Goal: Information Seeking & Learning: Learn about a topic

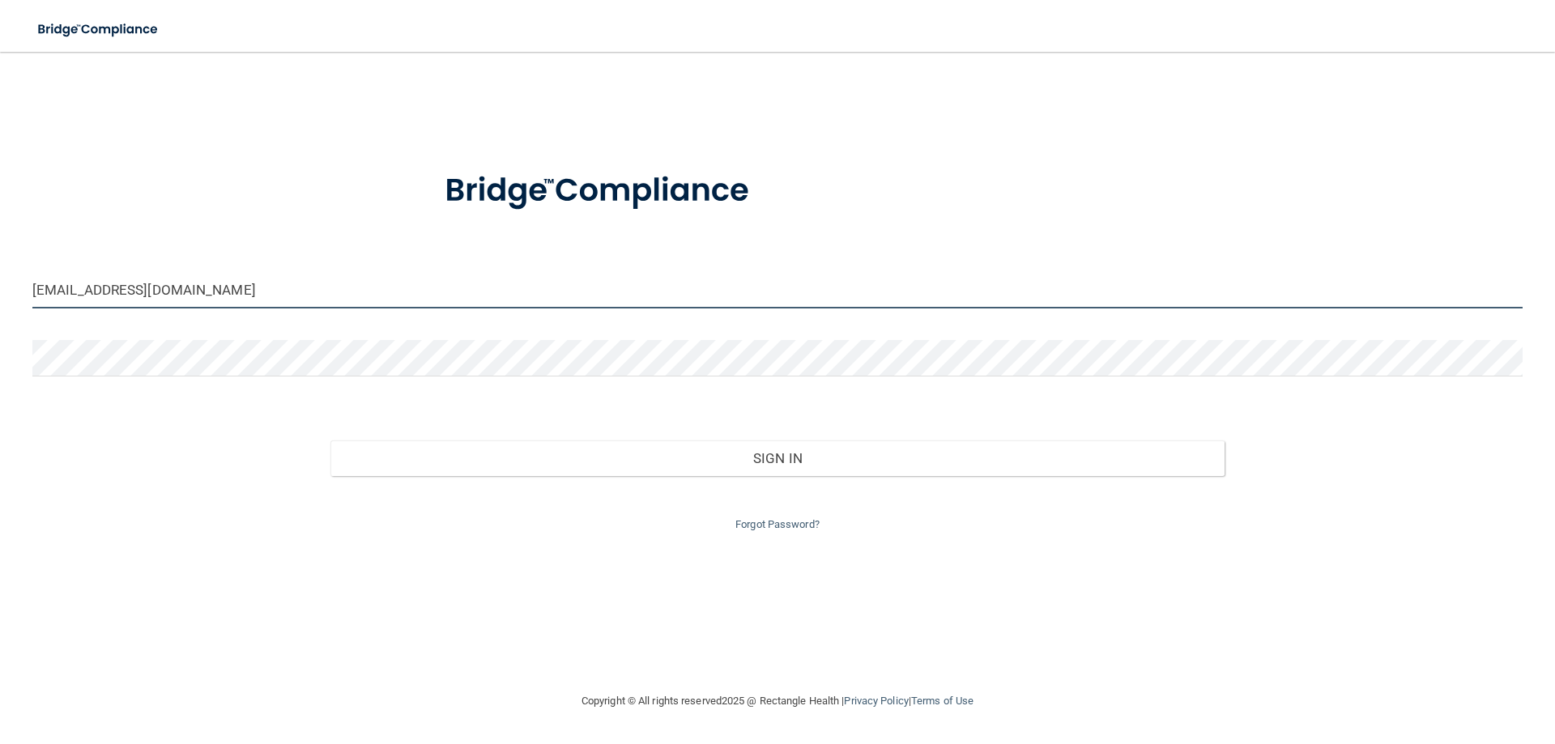
click at [250, 303] on input "[EMAIL_ADDRESS][DOMAIN_NAME]" at bounding box center [777, 290] width 1490 height 36
drag, startPoint x: 225, startPoint y: 293, endPoint x: 1, endPoint y: 257, distance: 227.3
click at [0, 257] on main "[EMAIL_ADDRESS][DOMAIN_NAME] Invalid email/password. You don't have permission …" at bounding box center [777, 398] width 1555 height 693
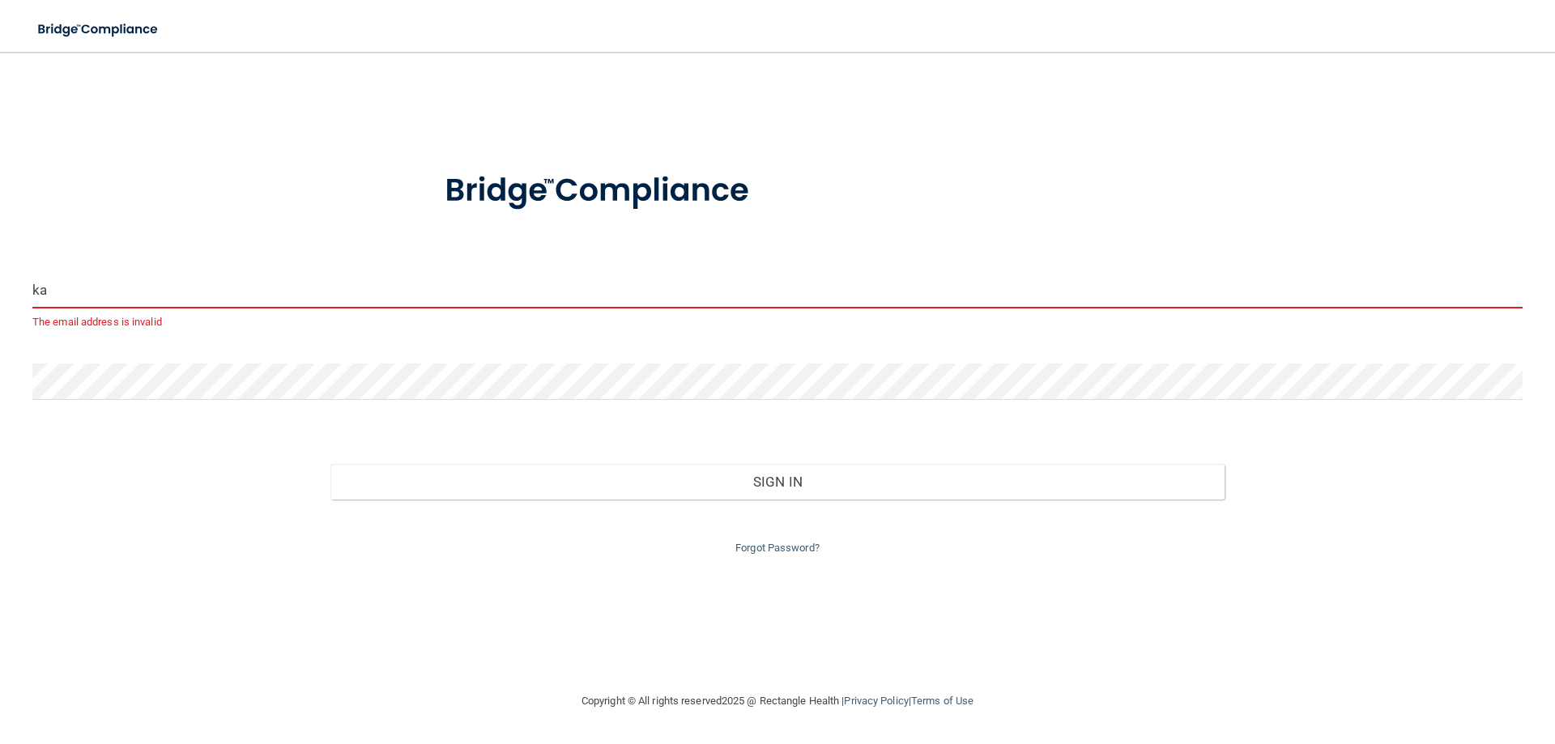
type input "[PERSON_NAME][EMAIL_ADDRESS][DOMAIN_NAME]"
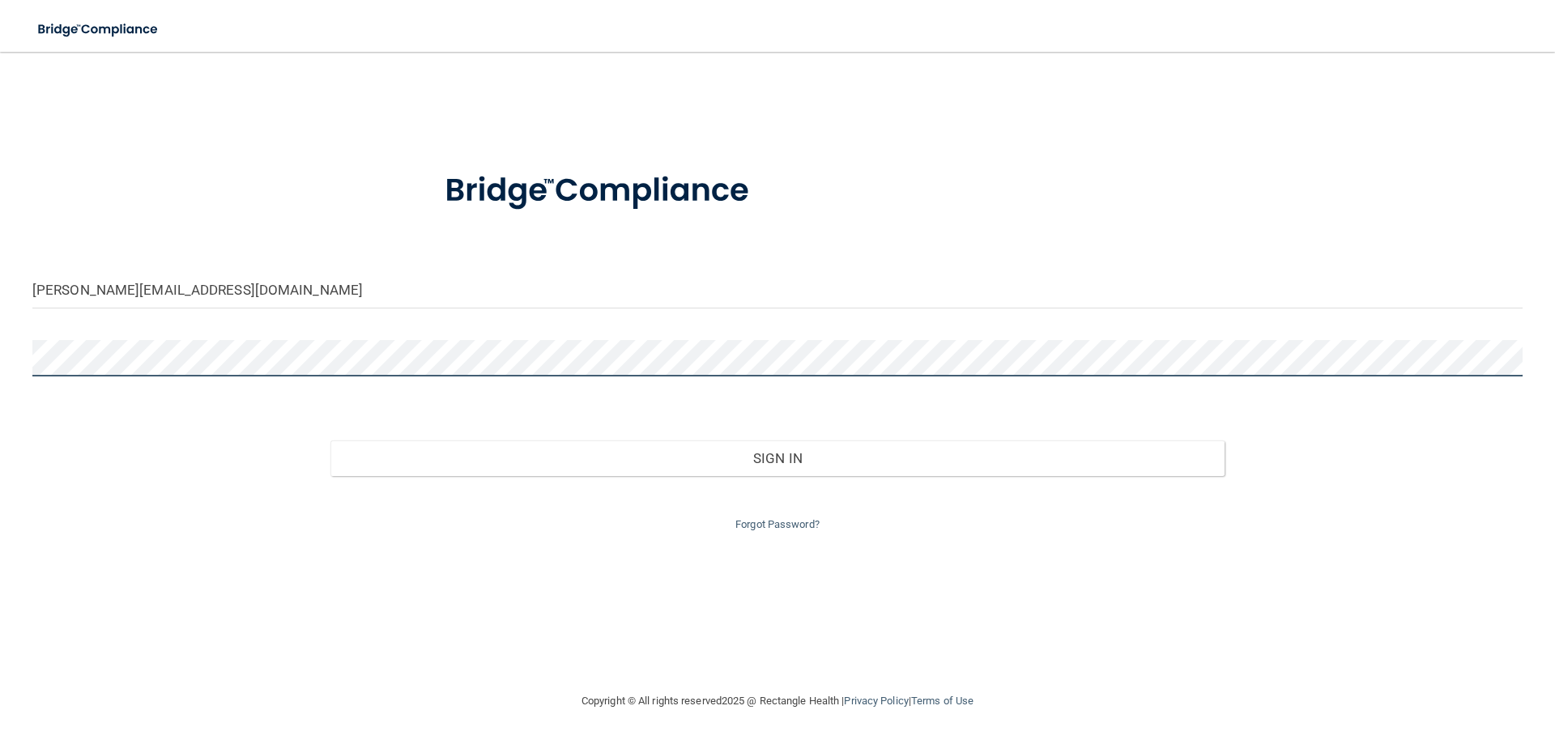
click at [0, 375] on main "[PERSON_NAME][EMAIL_ADDRESS][DOMAIN_NAME] Invalid email/password. You don't hav…" at bounding box center [777, 398] width 1555 height 693
click at [331, 441] on button "Sign In" at bounding box center [778, 459] width 894 height 36
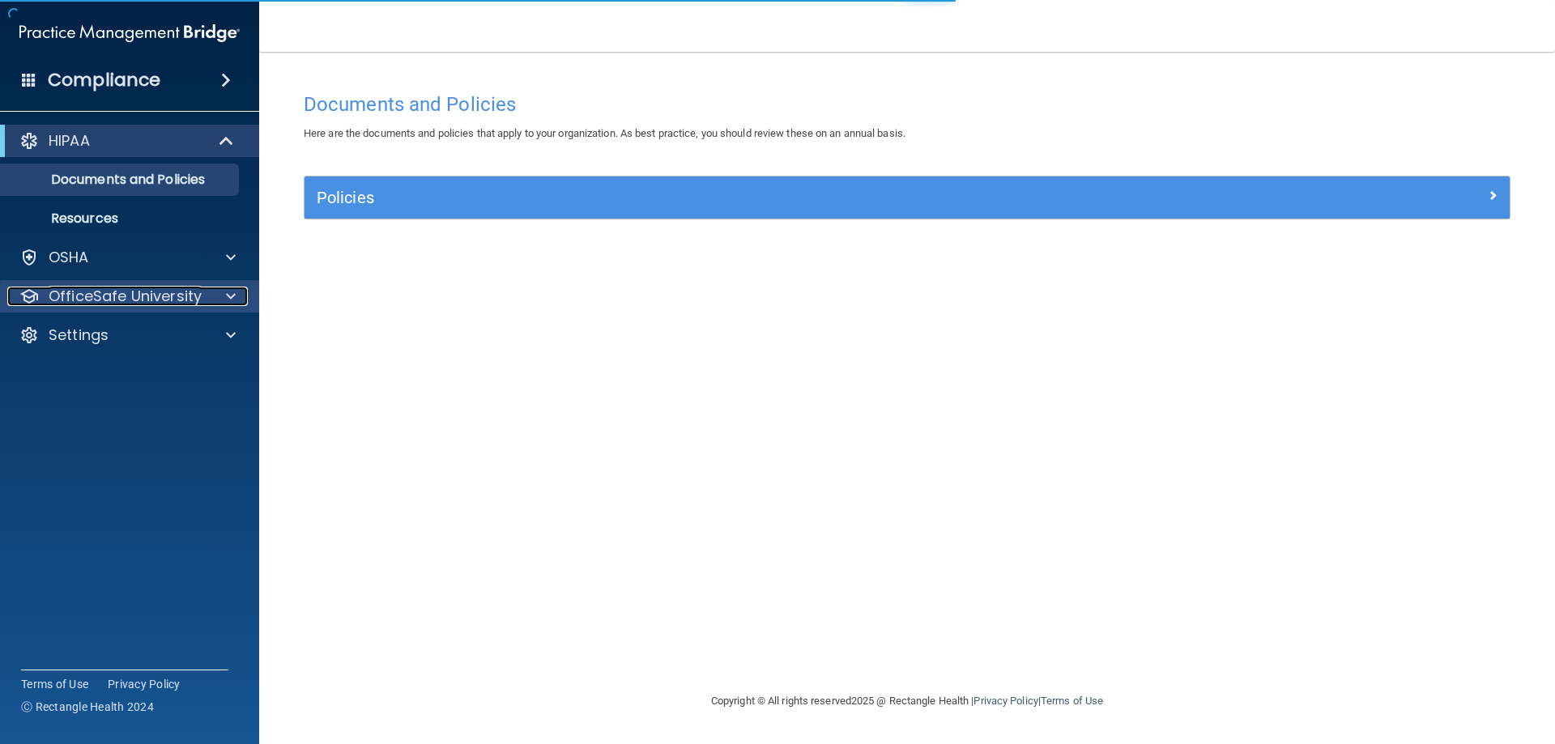
click at [113, 296] on p "OfficeSafe University" at bounding box center [125, 296] width 153 height 19
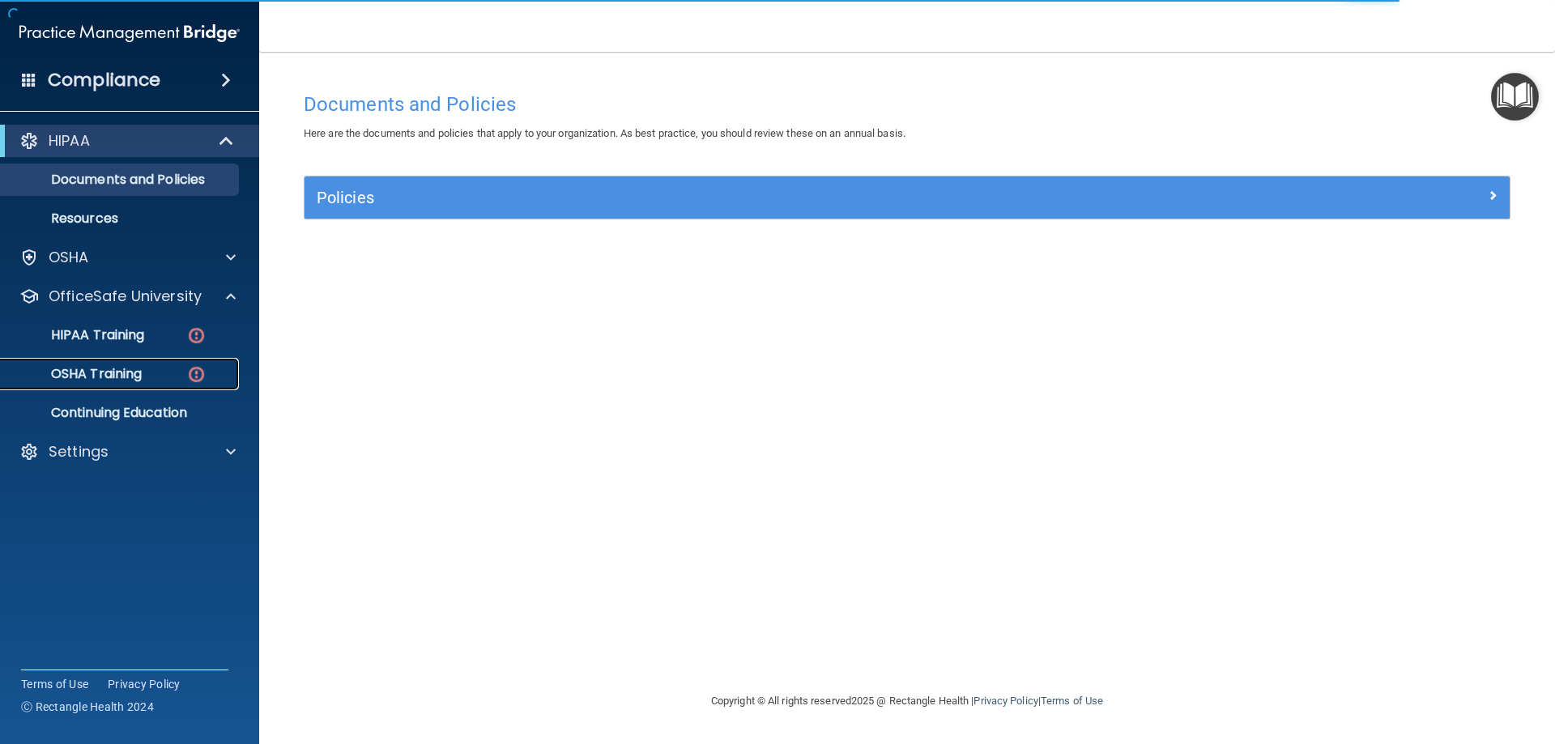
click at [159, 377] on div "OSHA Training" at bounding box center [121, 374] width 221 height 16
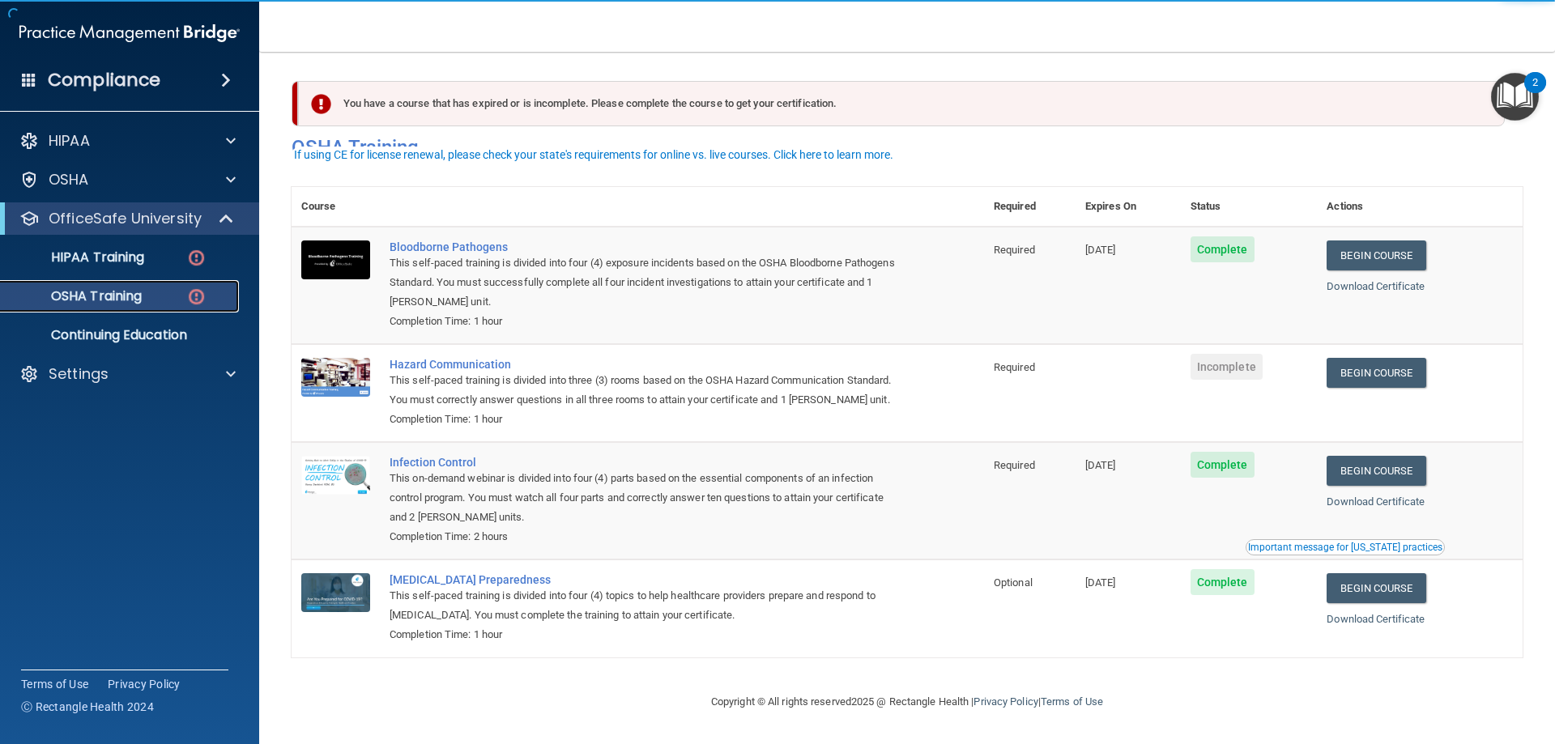
scroll to position [20, 0]
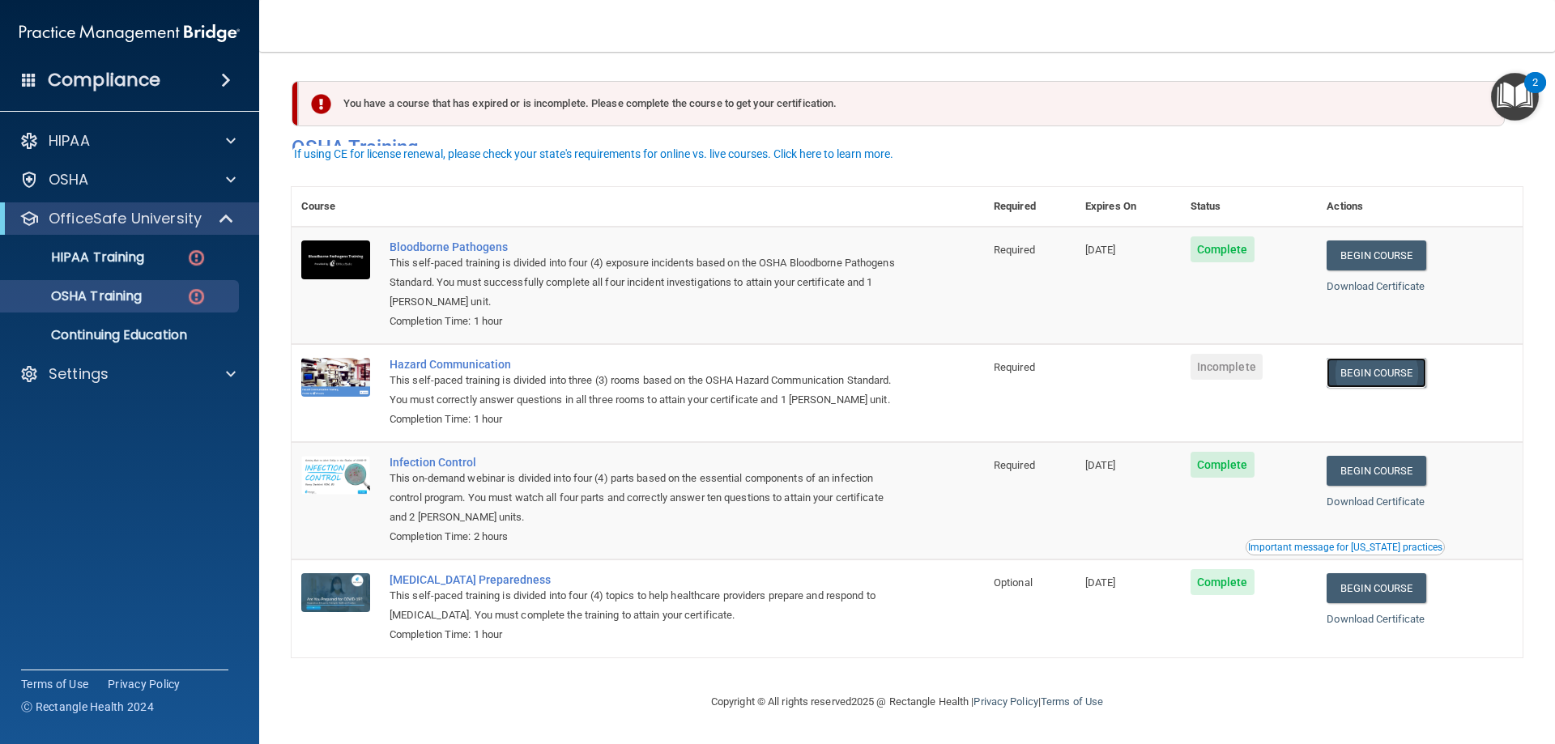
click at [1371, 358] on link "Begin Course" at bounding box center [1376, 373] width 99 height 30
click at [102, 369] on p "Settings" at bounding box center [79, 374] width 60 height 19
click at [124, 454] on p "Sign Out" at bounding box center [121, 452] width 221 height 16
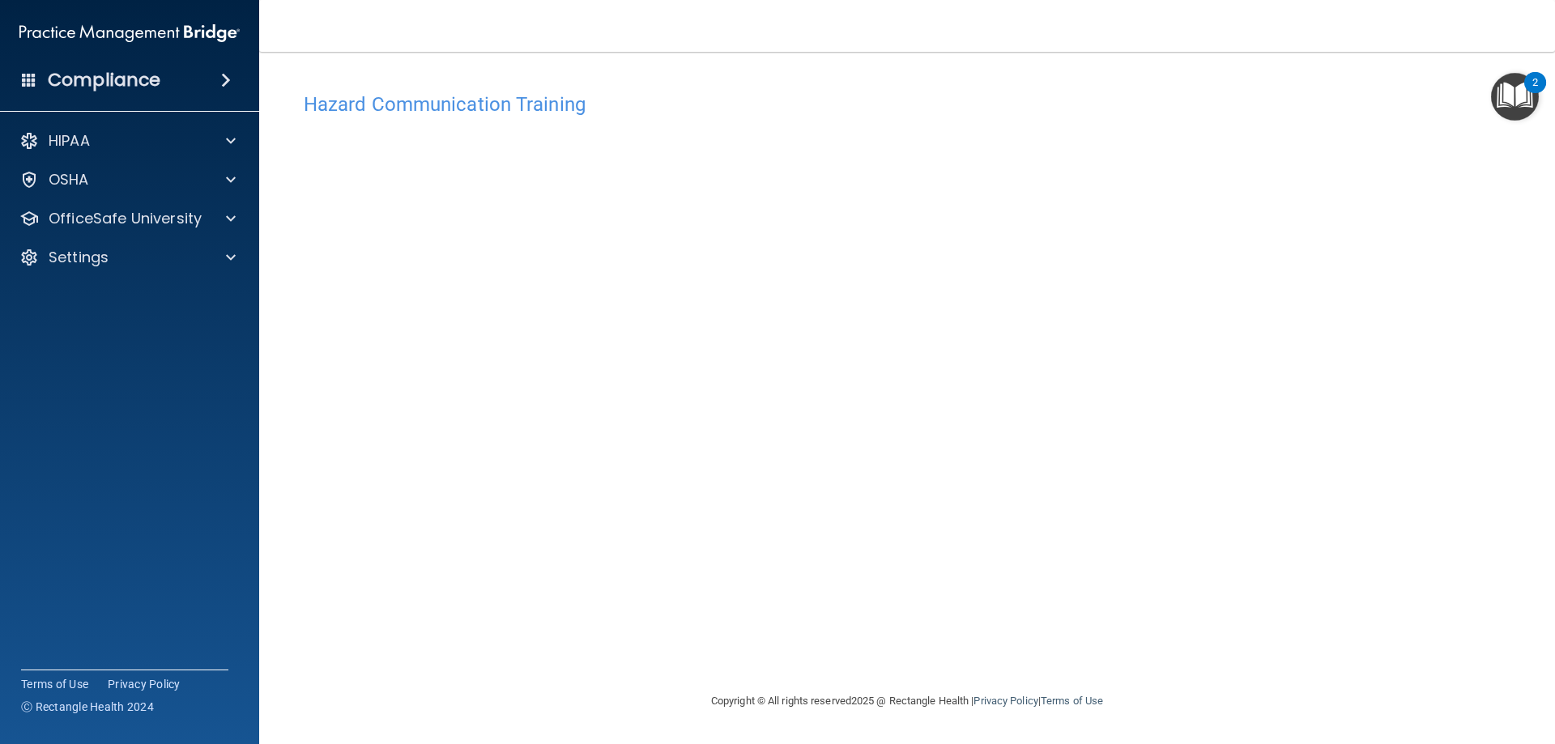
click at [1162, 492] on div "Hazard Communication Training This course doesn’t expire until . Are you sure y…" at bounding box center [907, 388] width 1231 height 608
click at [214, 209] on div at bounding box center [228, 218] width 41 height 19
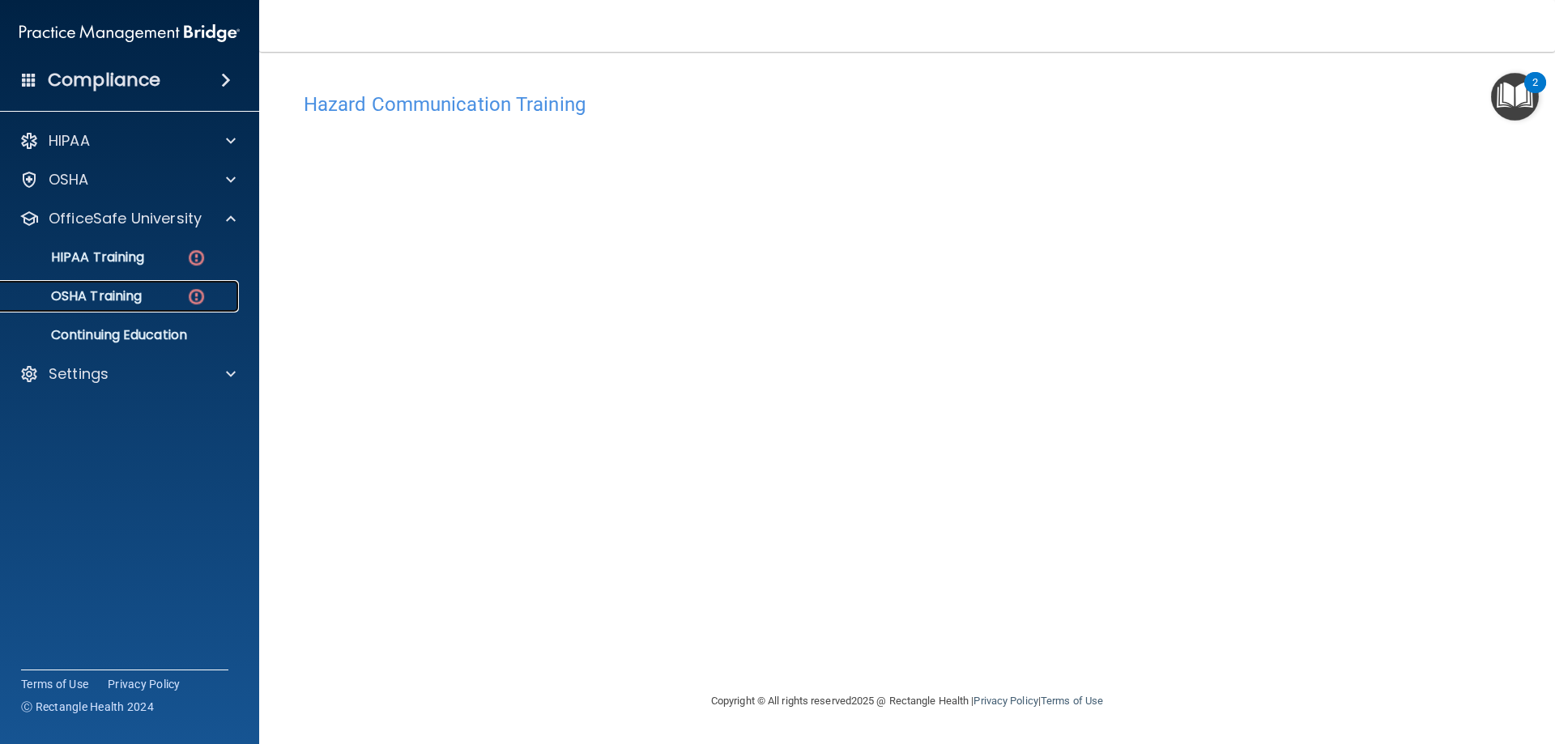
click at [175, 301] on div "OSHA Training" at bounding box center [121, 296] width 221 height 16
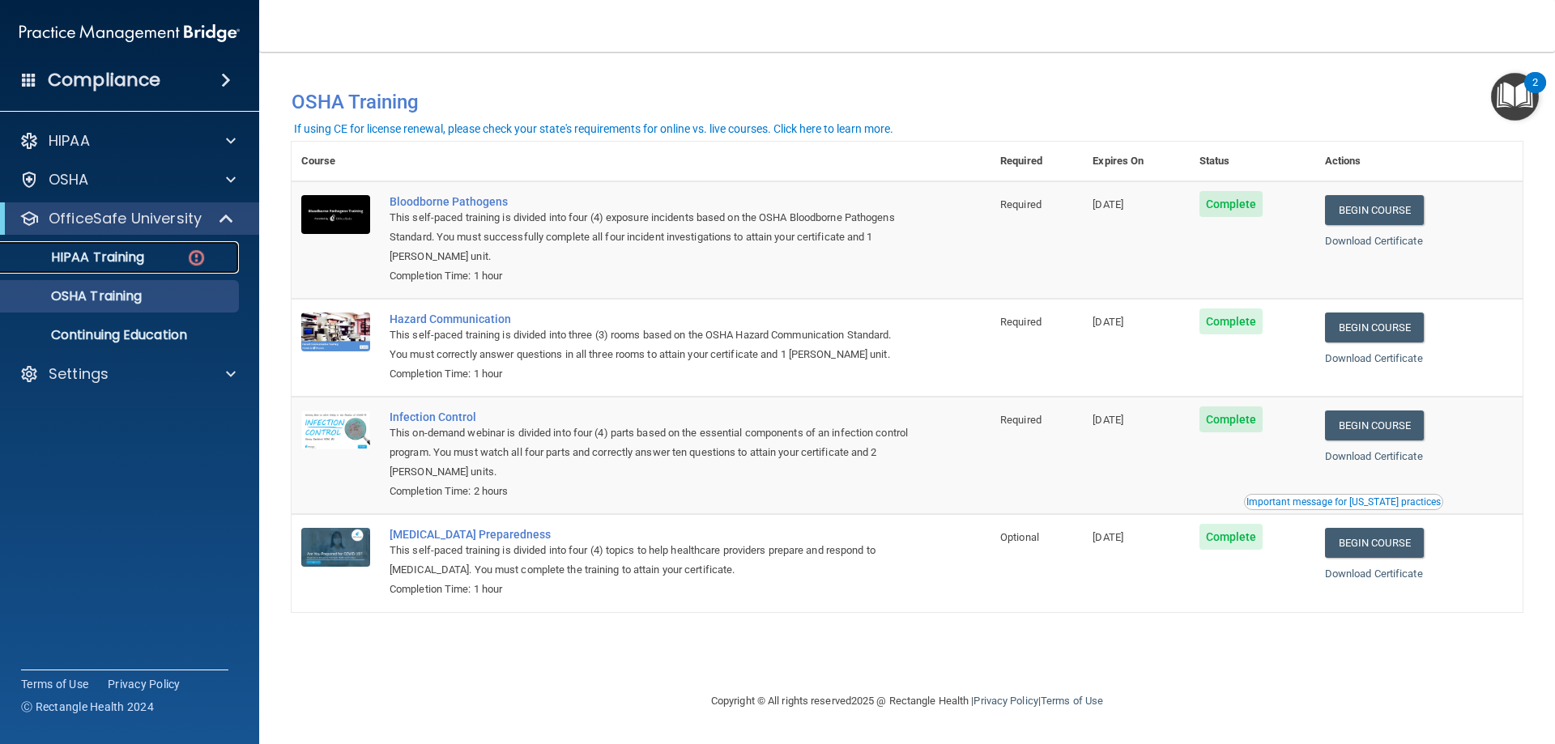
click at [114, 254] on p "HIPAA Training" at bounding box center [78, 257] width 134 height 16
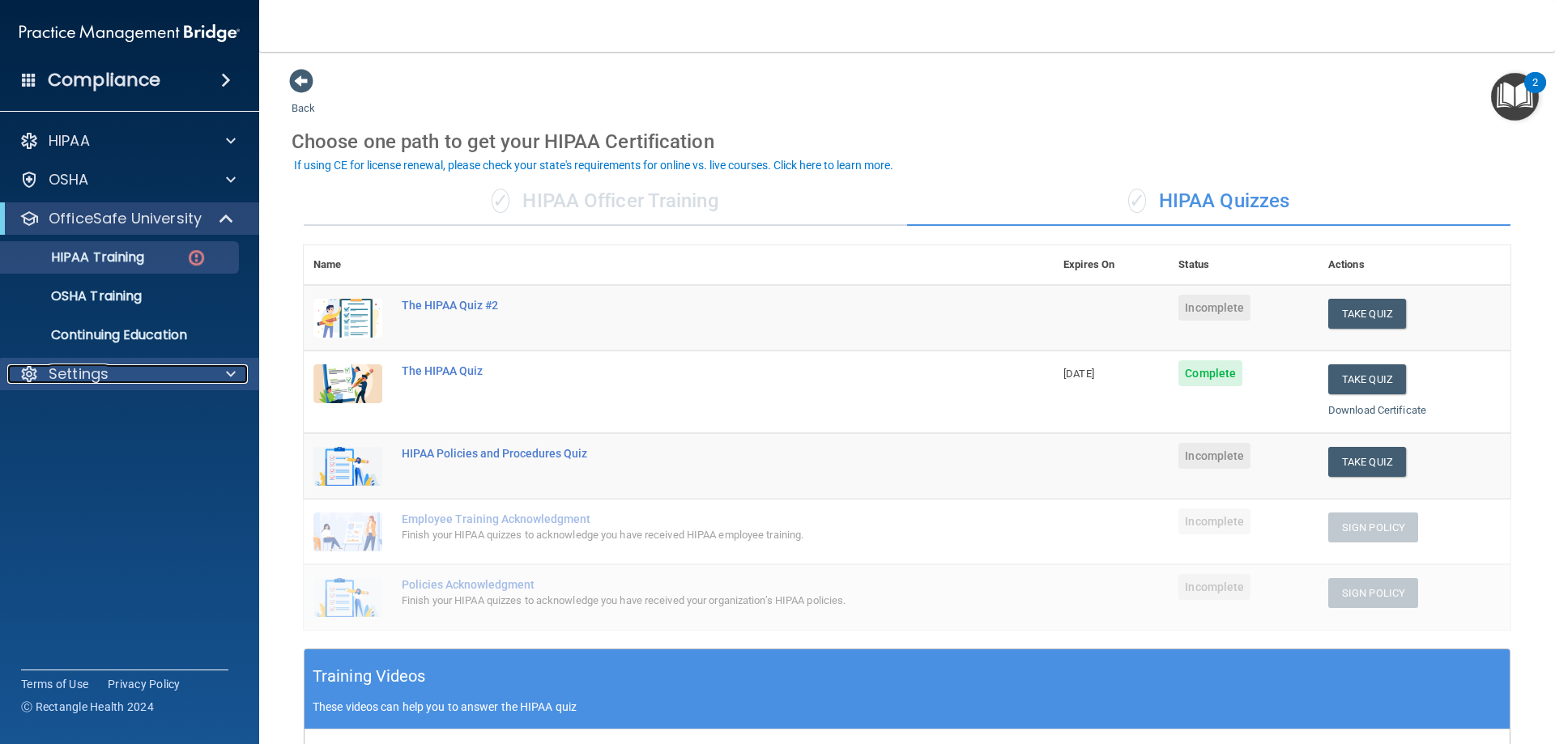
click at [181, 376] on div "Settings" at bounding box center [107, 374] width 201 height 19
click at [135, 437] on link "Sign Out" at bounding box center [111, 452] width 255 height 32
